Goal: Task Accomplishment & Management: Use online tool/utility

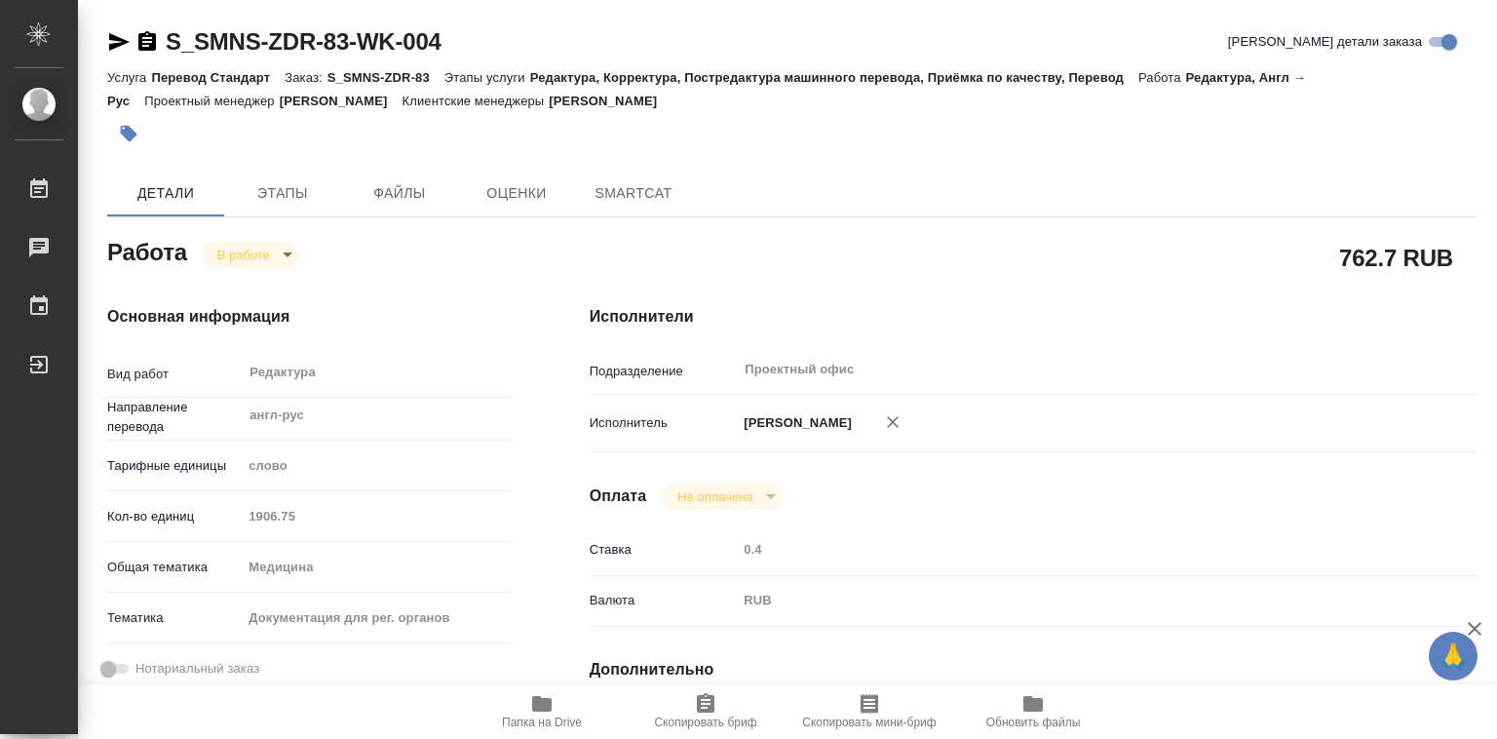
type textarea "x"
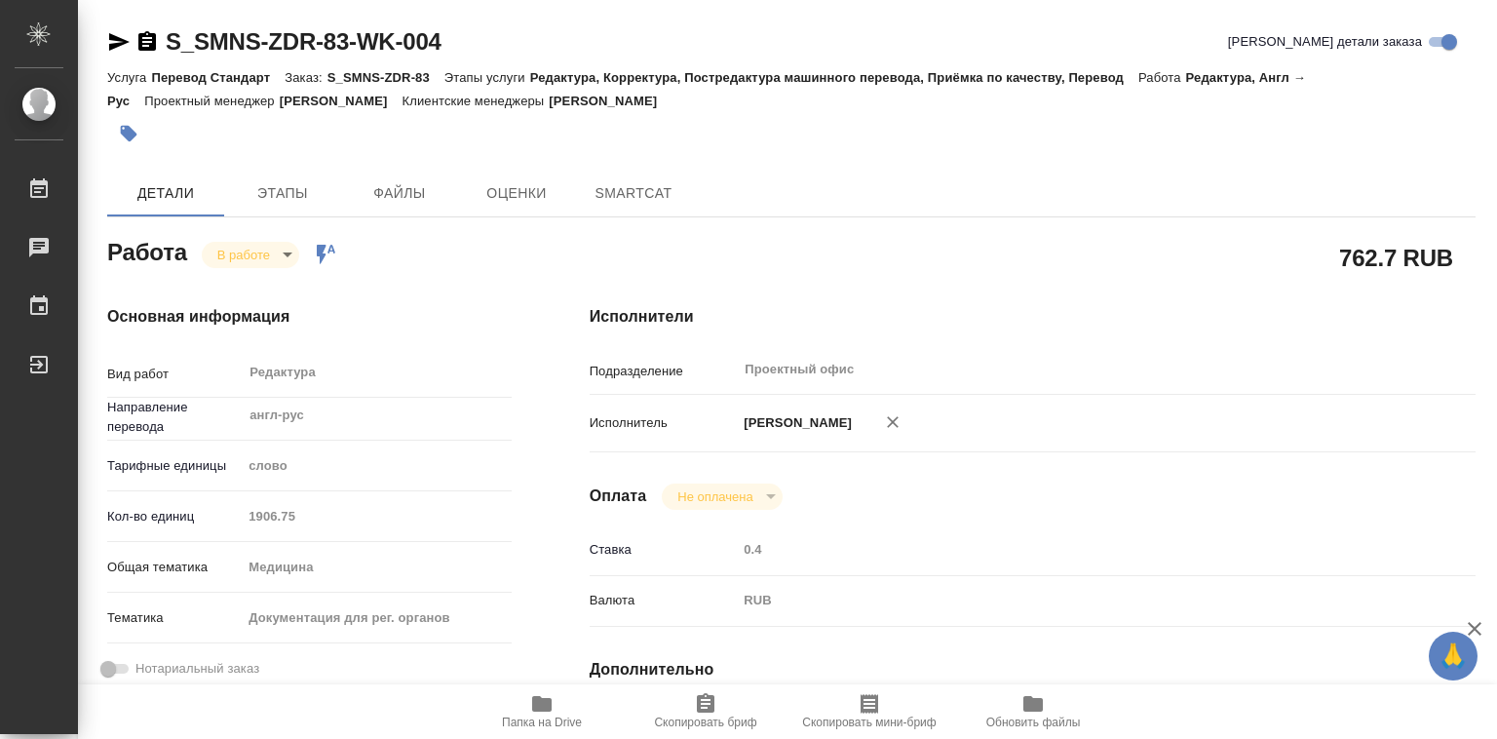
type textarea "x"
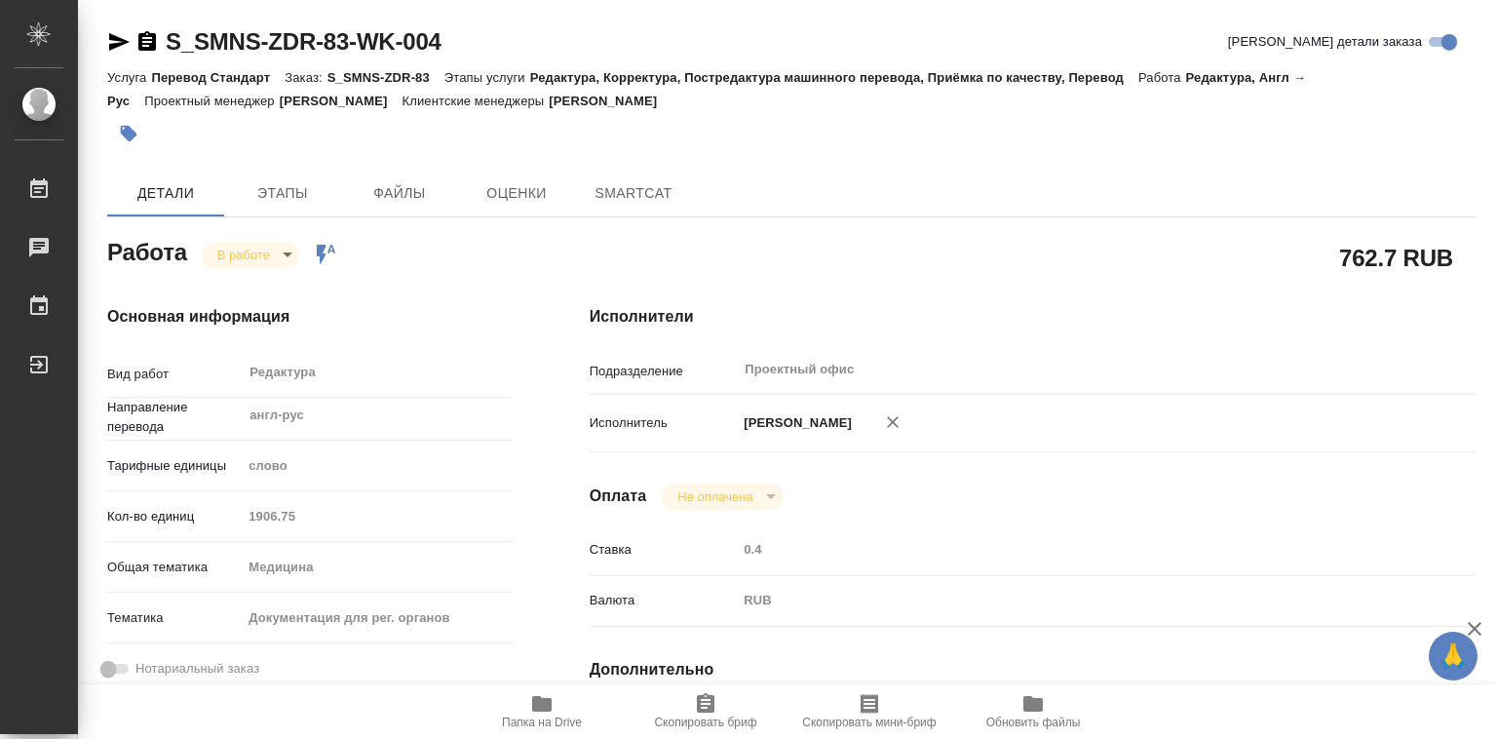
type textarea "x"
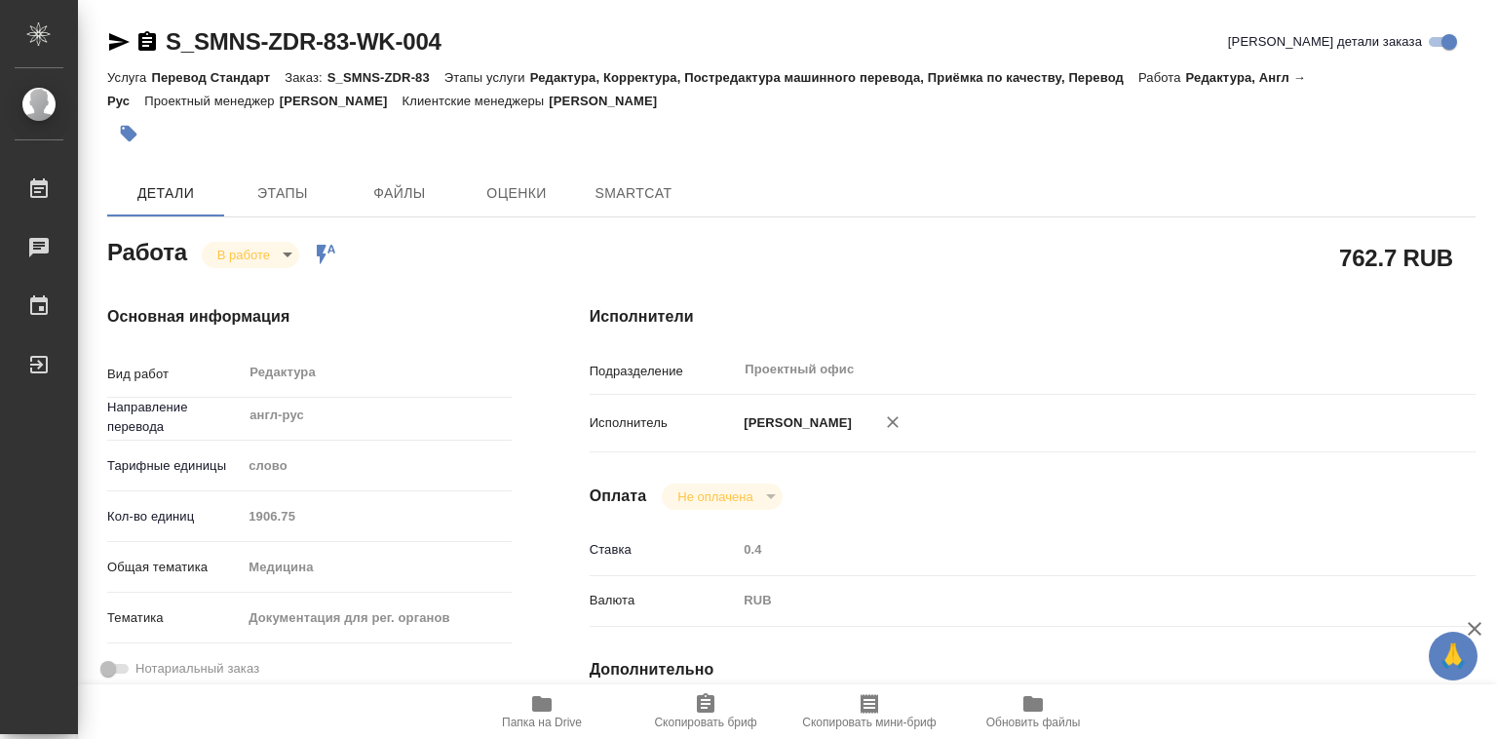
type textarea "x"
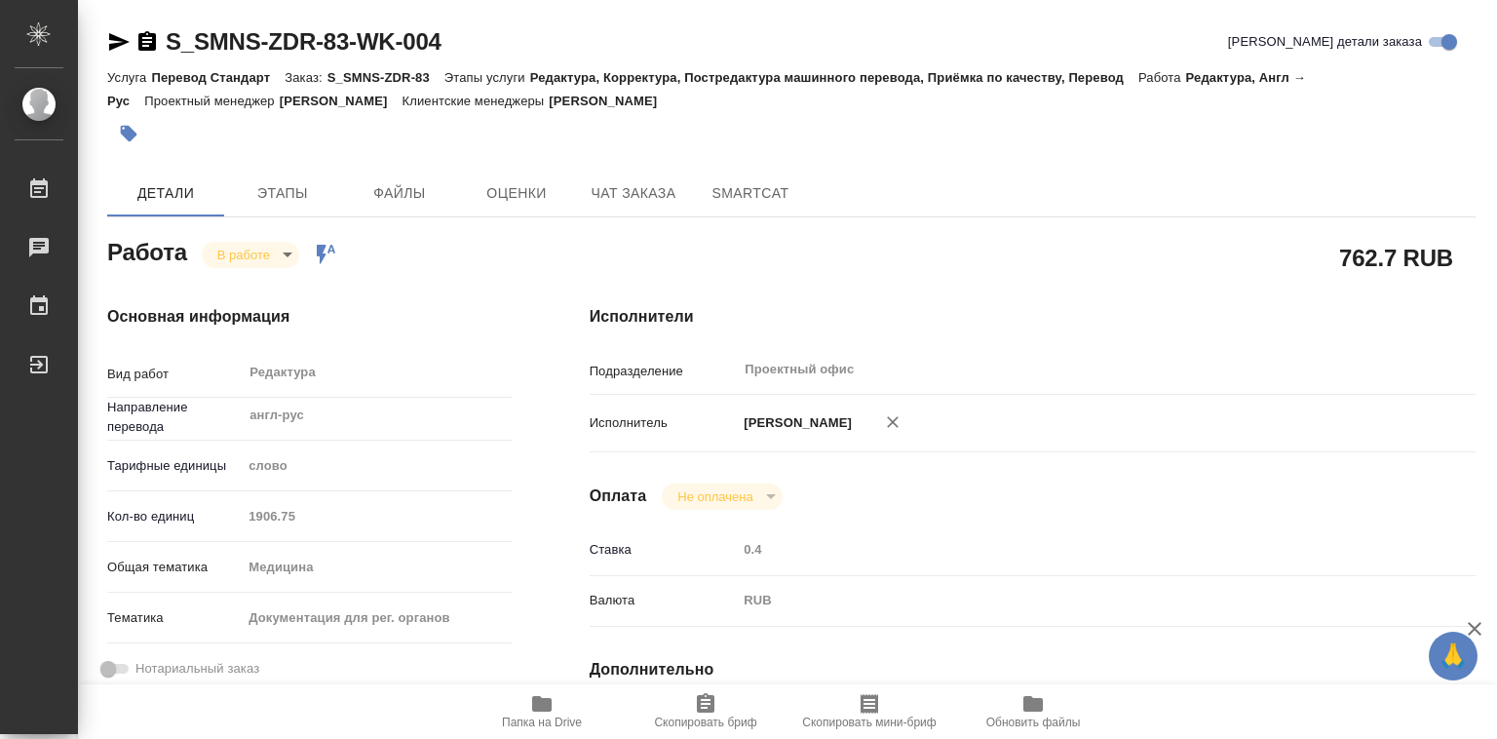
type textarea "x"
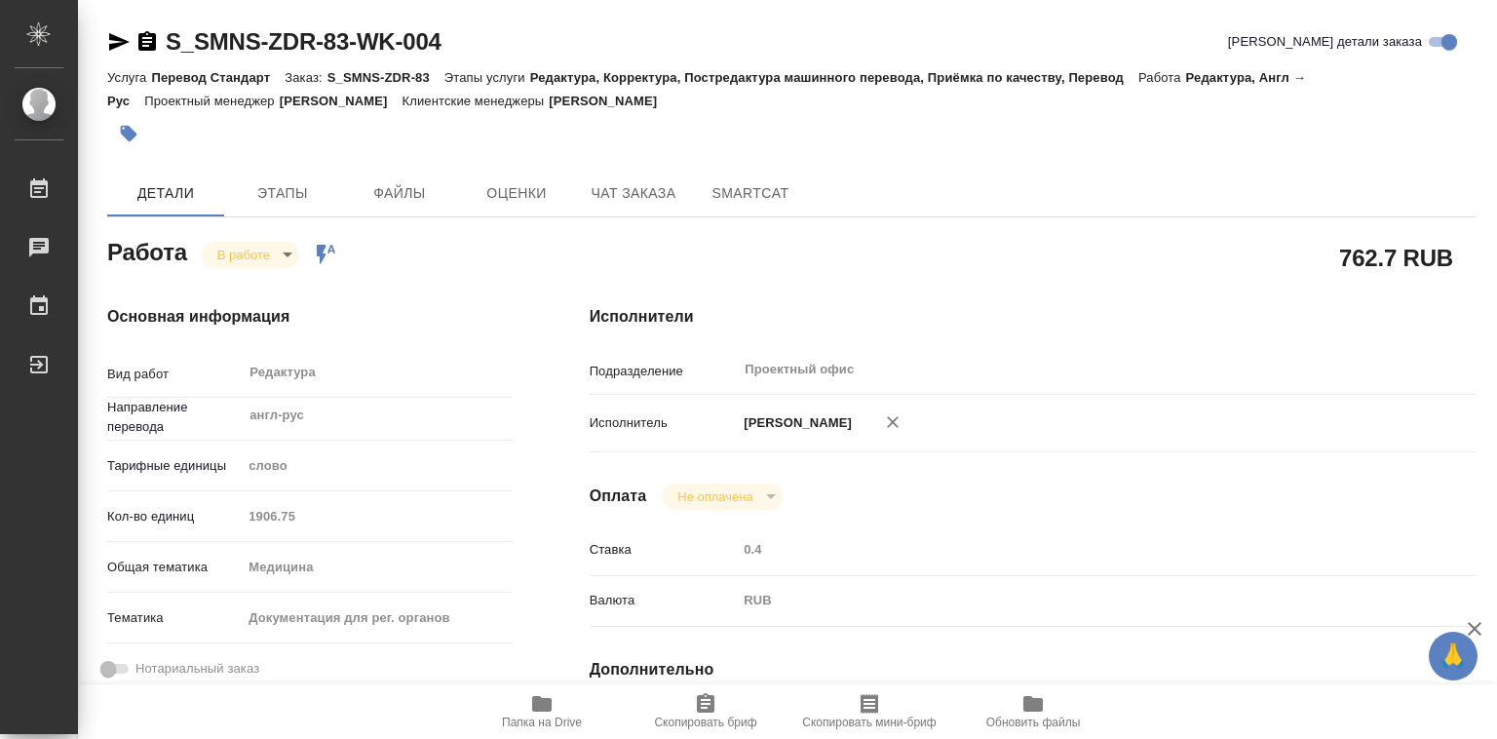
scroll to position [390, 0]
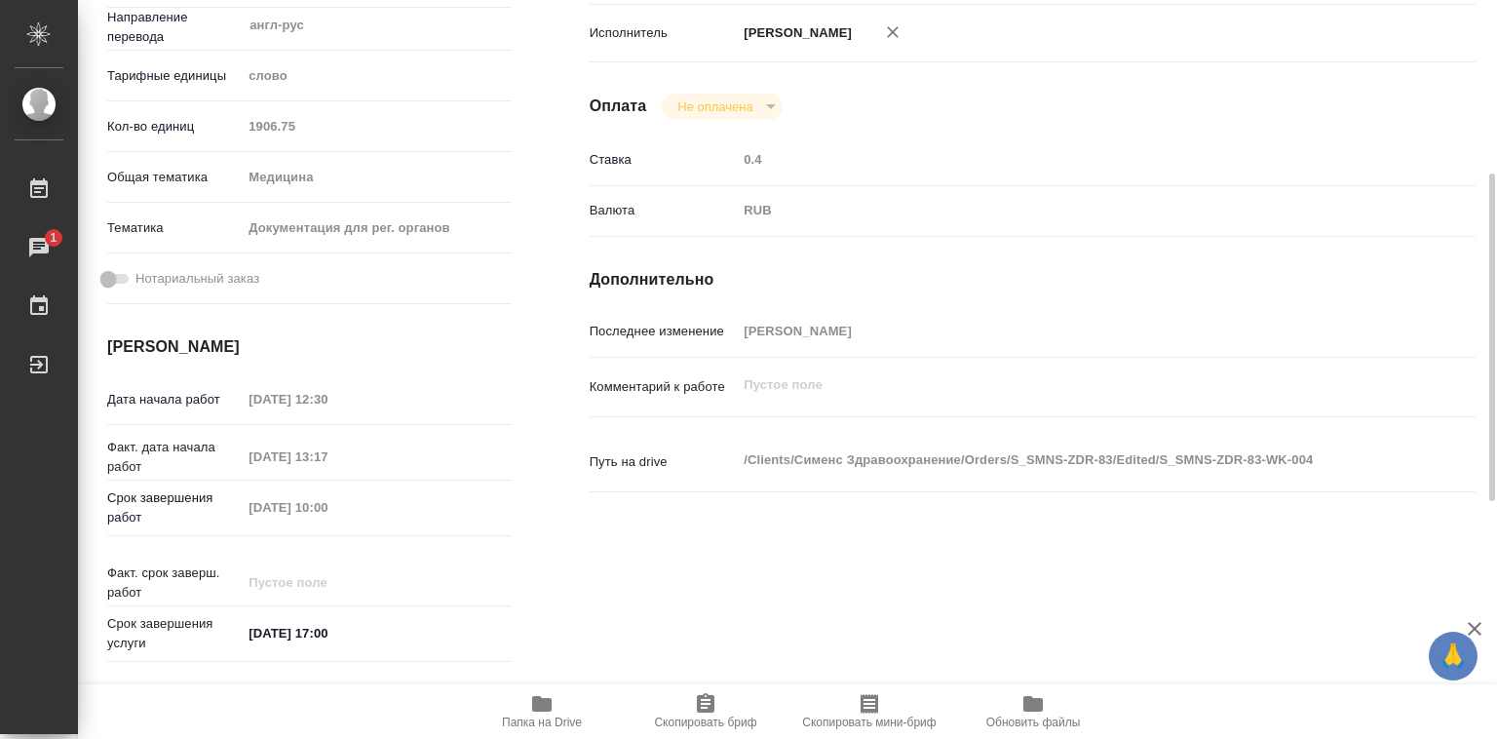
type textarea "x"
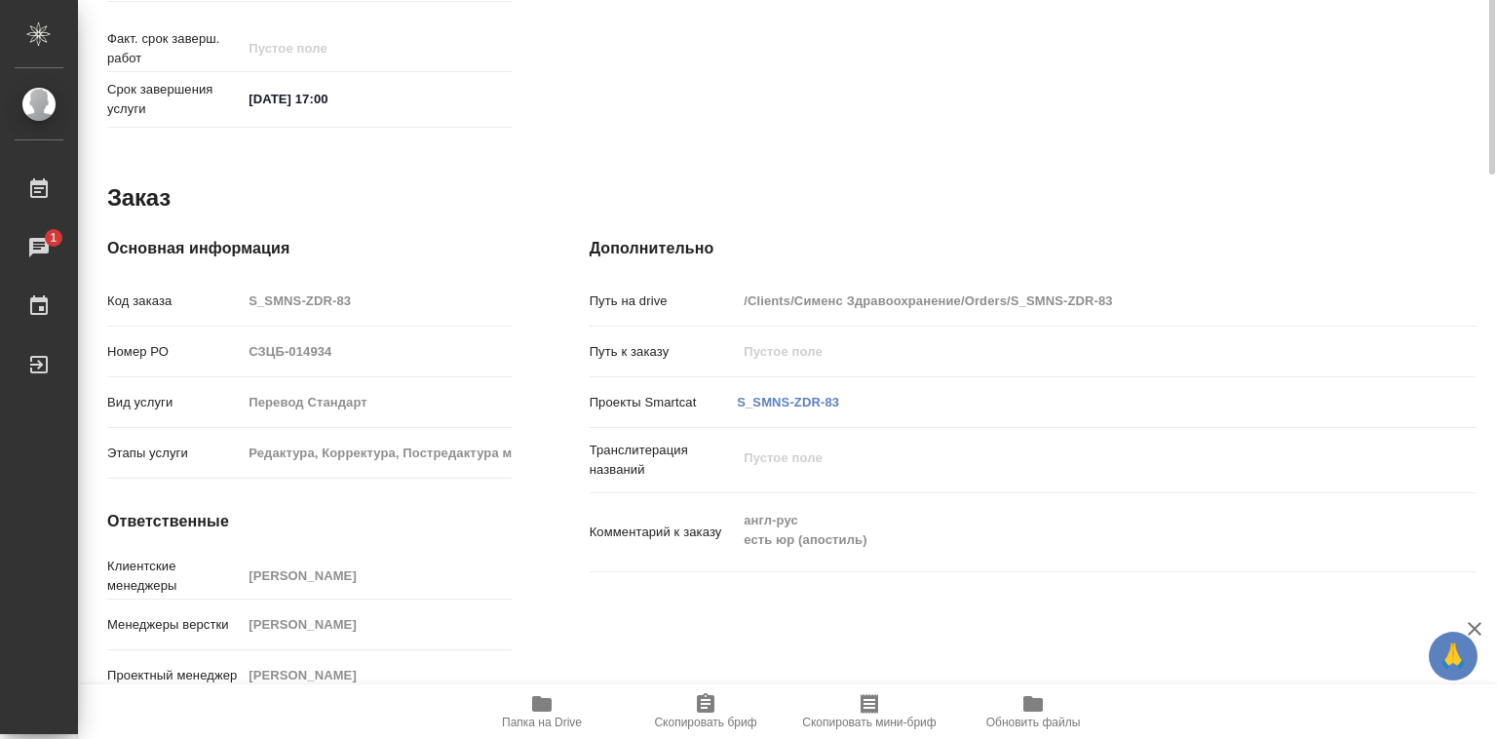
scroll to position [534, 0]
